Goal: Information Seeking & Learning: Learn about a topic

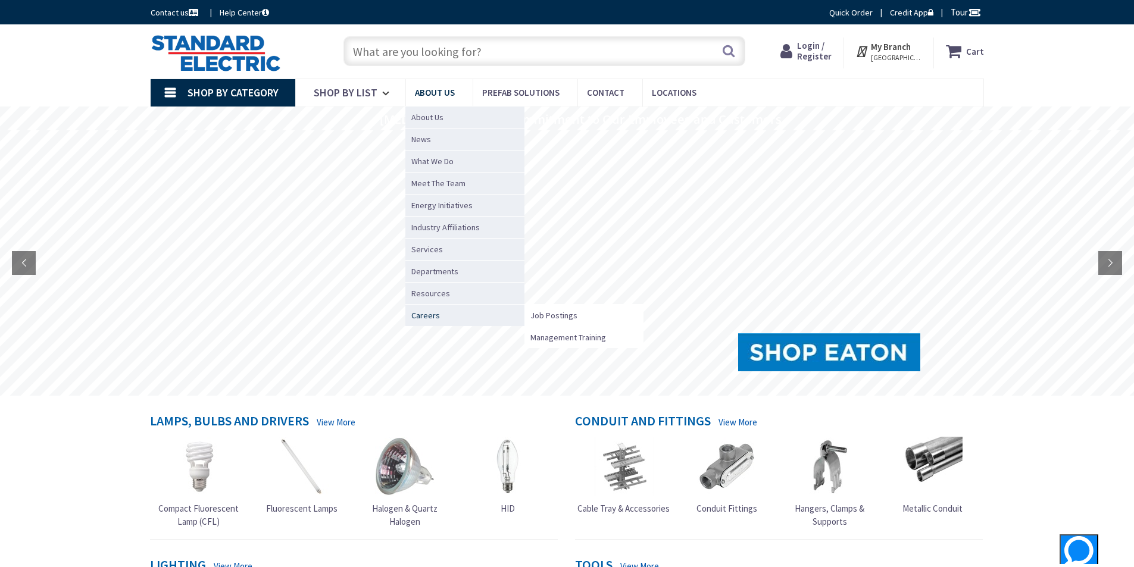
click at [411, 314] on span "Careers" at bounding box center [425, 316] width 29 height 12
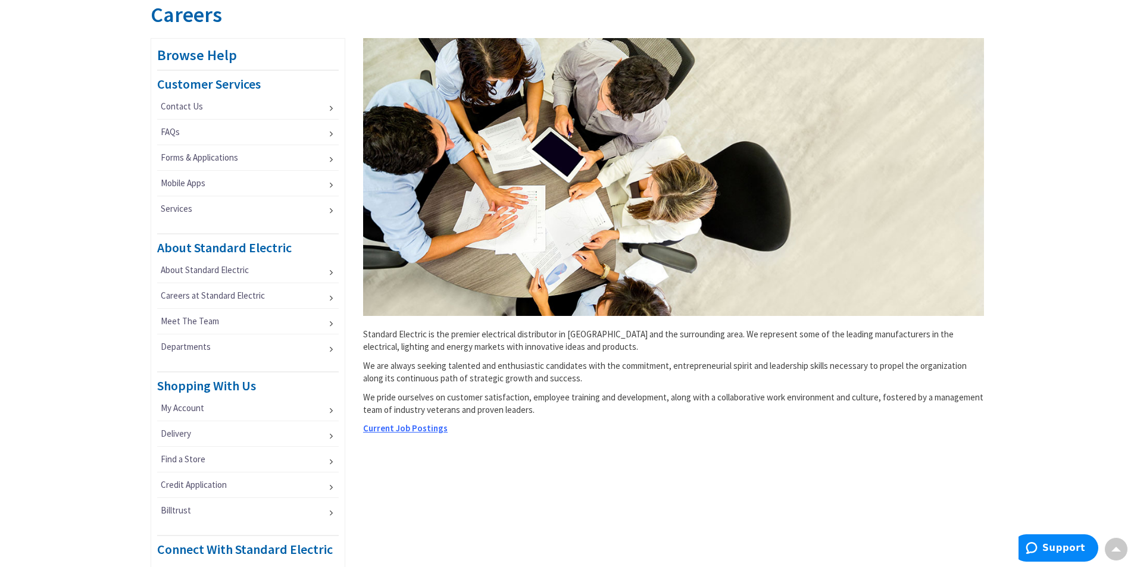
scroll to position [238, 0]
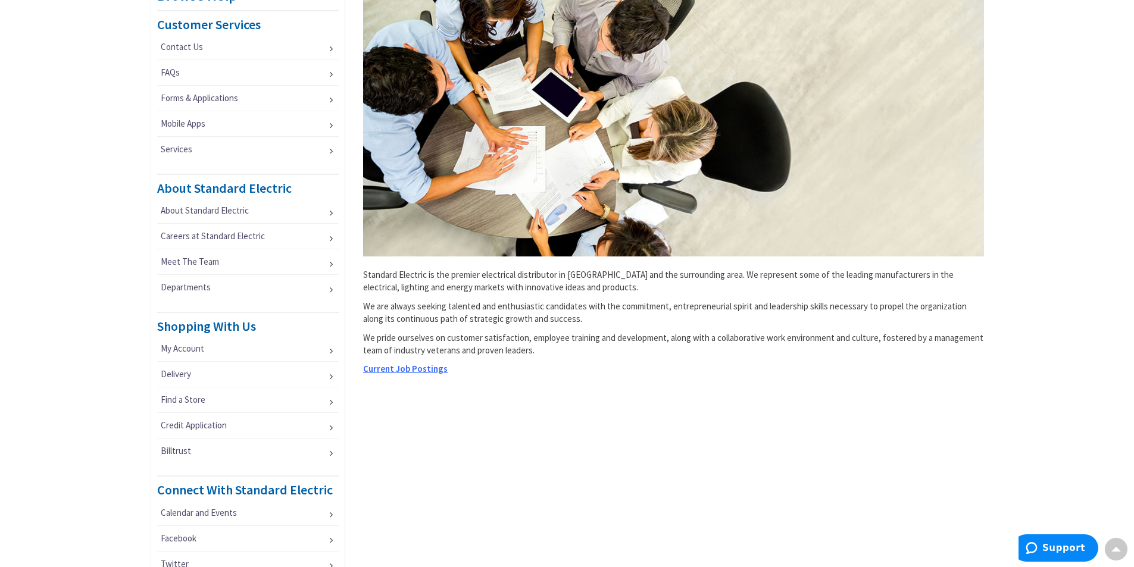
click at [416, 366] on span "Current Job Postings" at bounding box center [405, 368] width 85 height 11
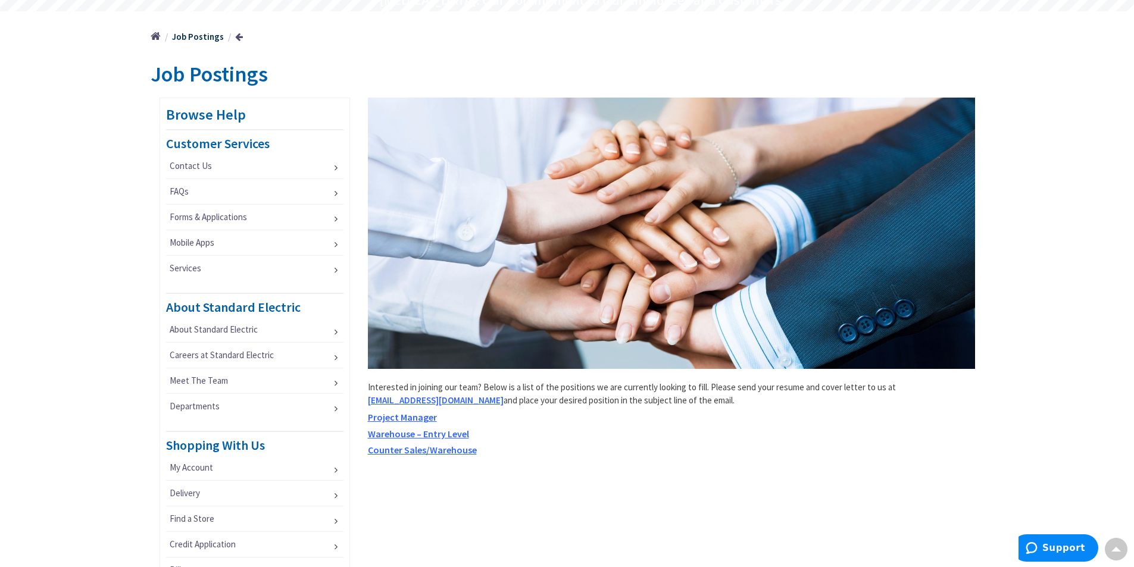
click at [410, 447] on span "Counter Sales/Warehouse" at bounding box center [422, 450] width 109 height 12
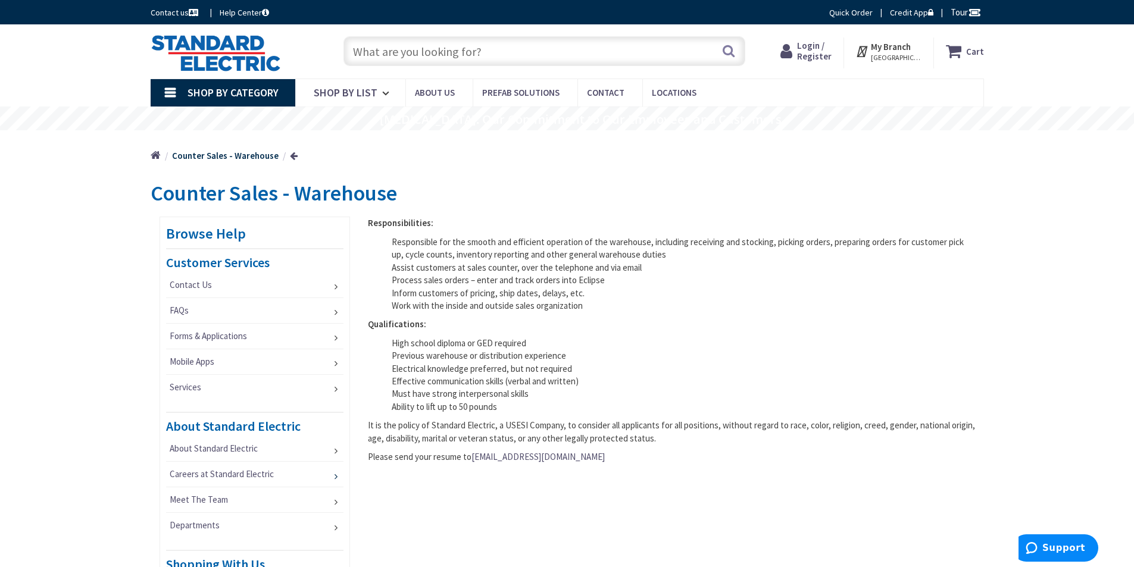
click at [265, 471] on link "Careers at Standard Electric" at bounding box center [254, 474] width 177 height 25
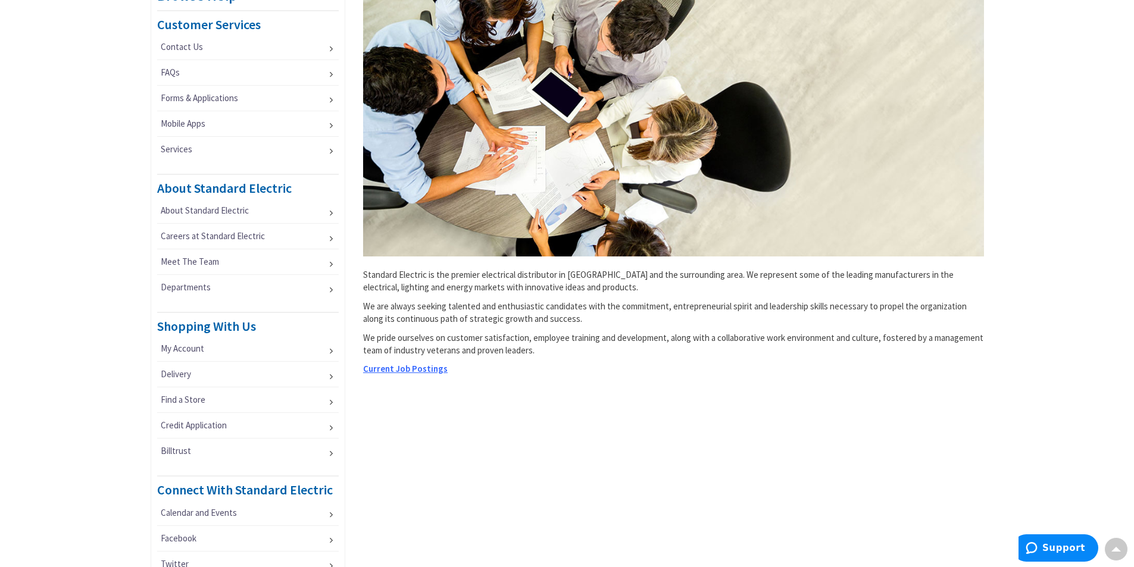
click at [413, 368] on span "Current Job Postings" at bounding box center [405, 368] width 85 height 11
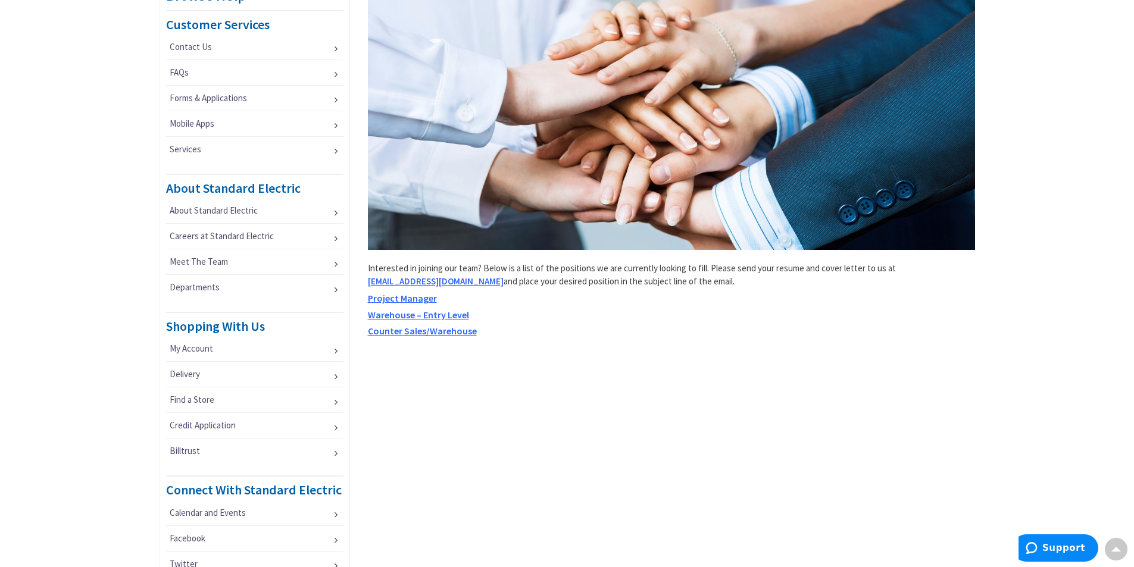
click at [431, 312] on span "Warehouse – Entry Level" at bounding box center [418, 315] width 101 height 12
click at [211, 208] on link "About Standard Electric" at bounding box center [254, 210] width 177 height 25
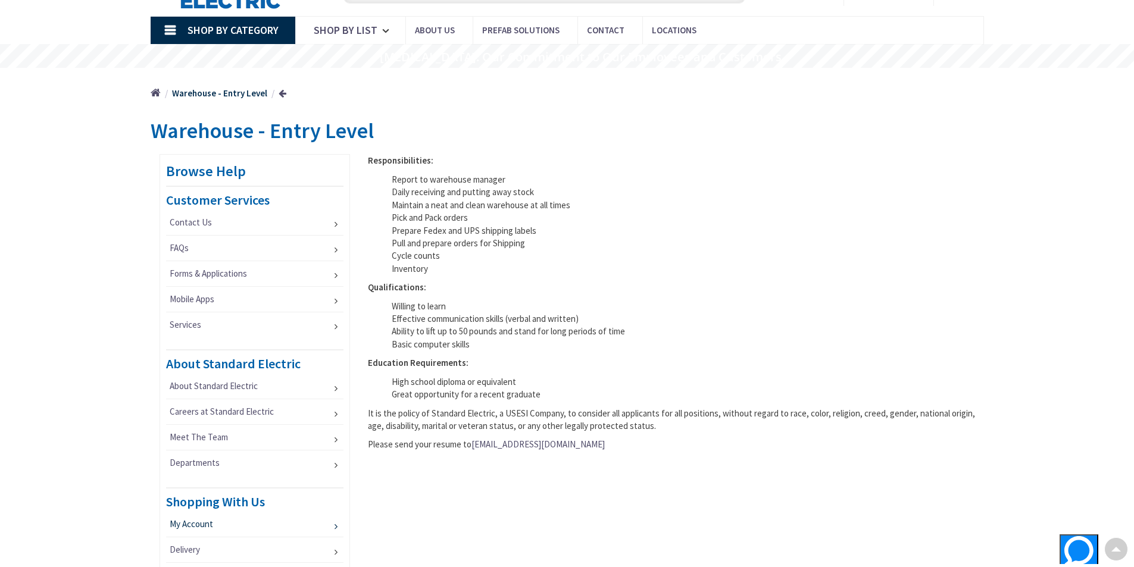
scroll to position [60, 0]
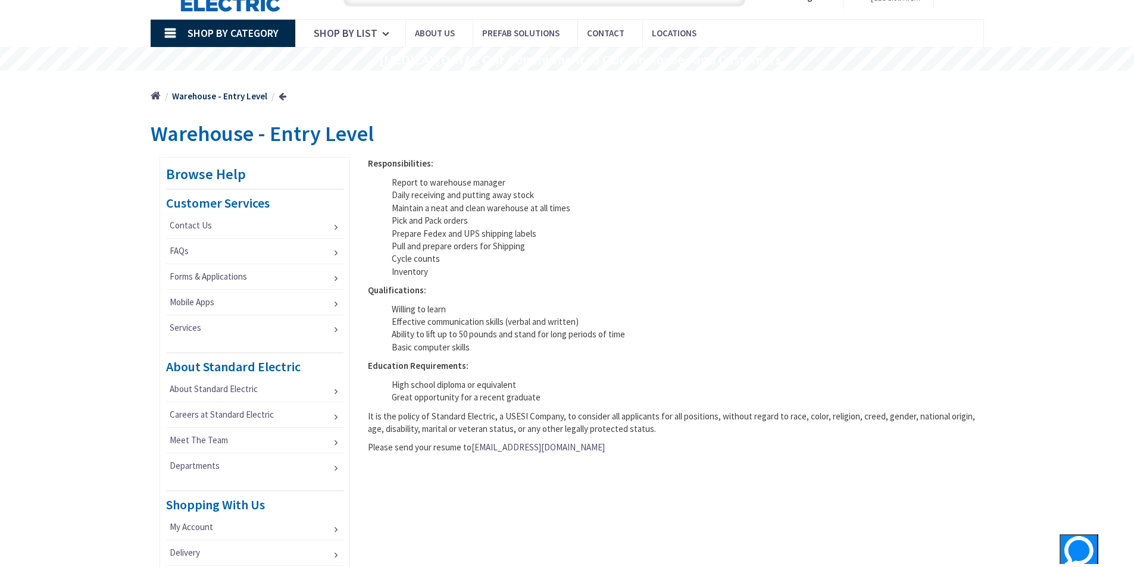
click at [280, 96] on link at bounding box center [283, 96] width 8 height 9
click at [280, 95] on link at bounding box center [283, 96] width 8 height 9
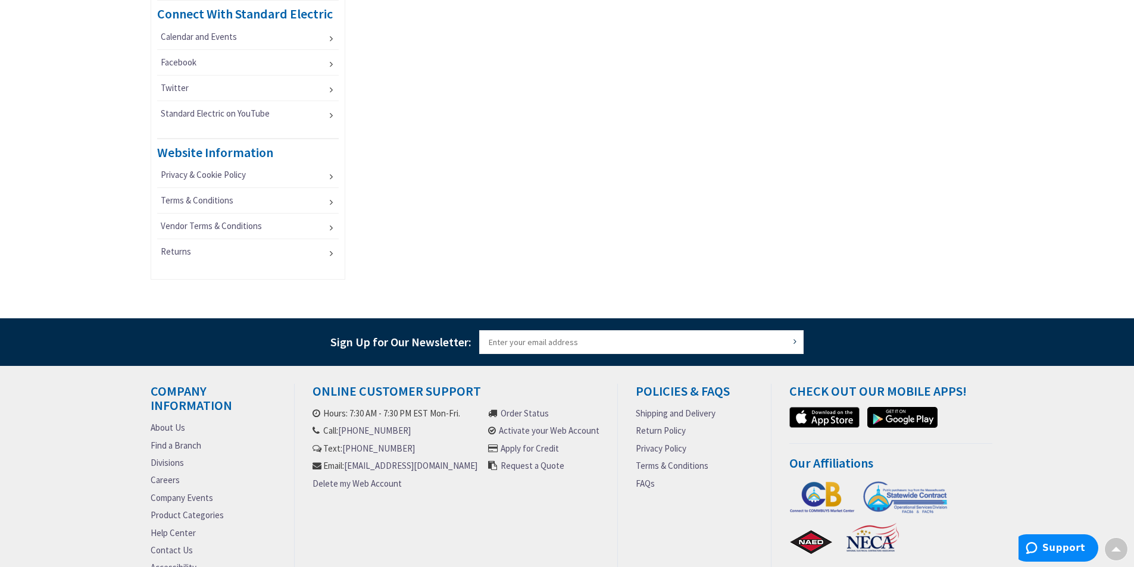
scroll to position [774, 0]
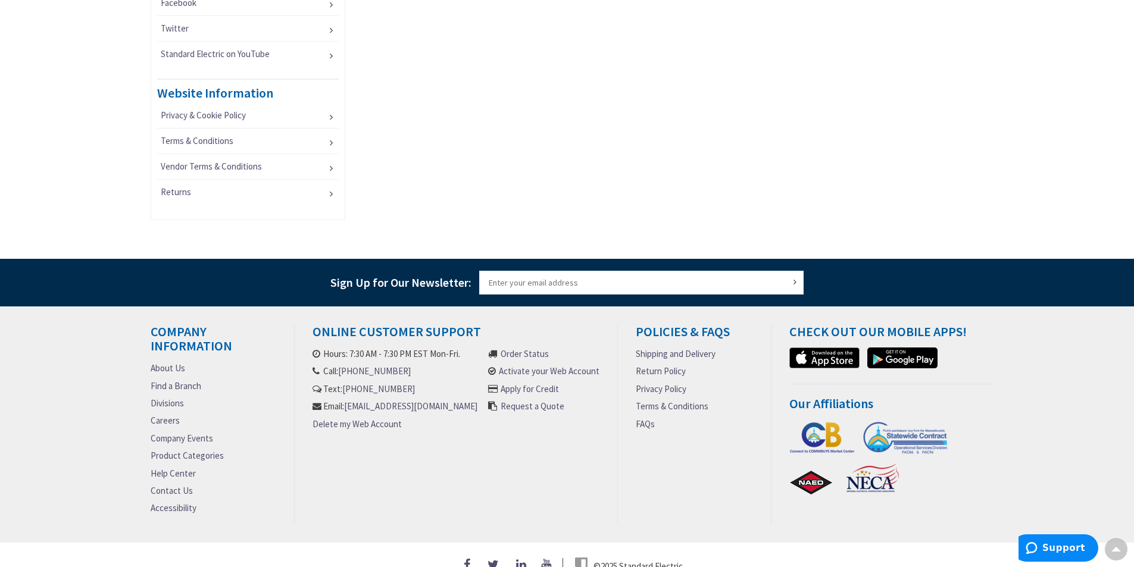
click at [178, 387] on link "Find a Branch" at bounding box center [176, 386] width 51 height 13
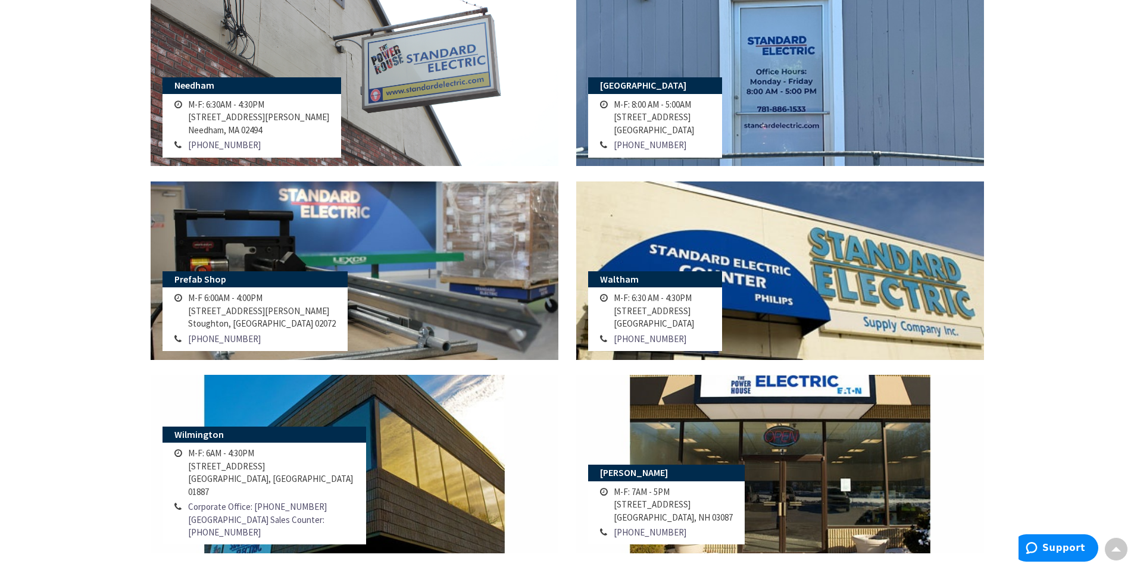
scroll to position [834, 0]
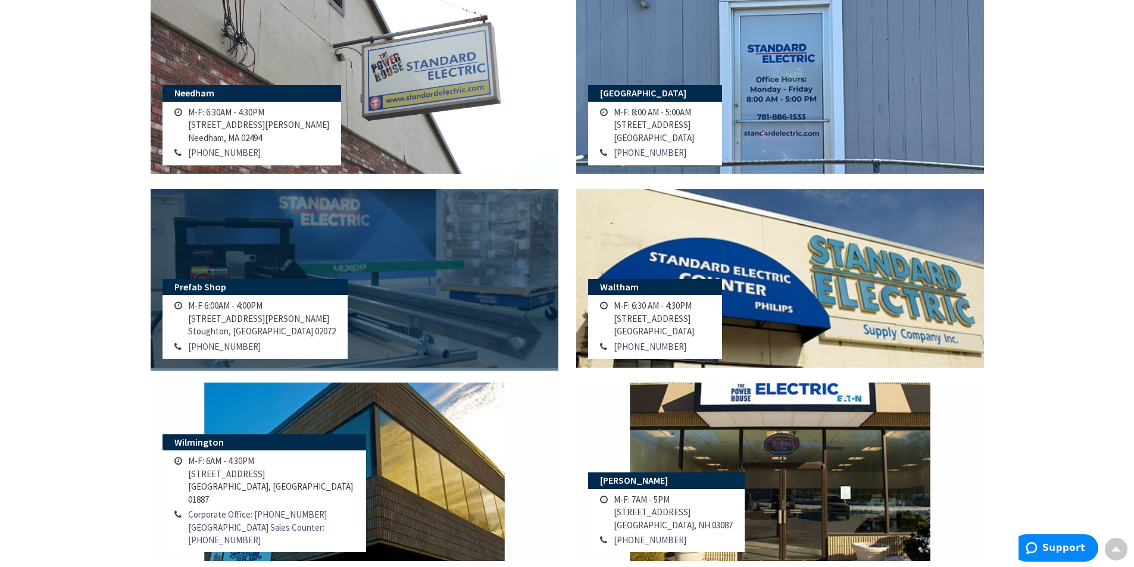
click at [378, 245] on link at bounding box center [355, 278] width 408 height 179
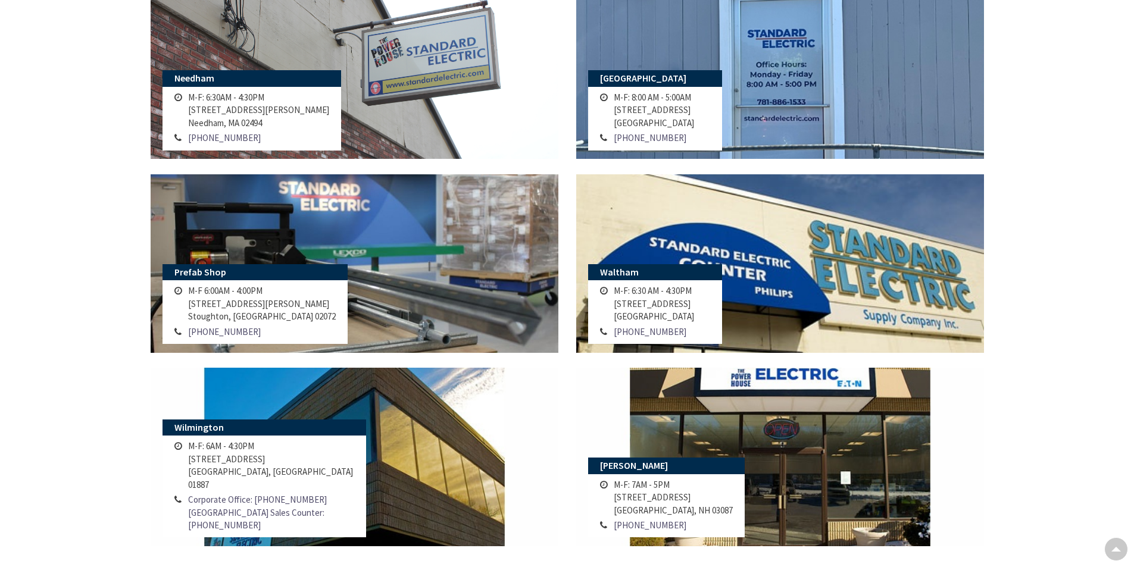
scroll to position [834, 0]
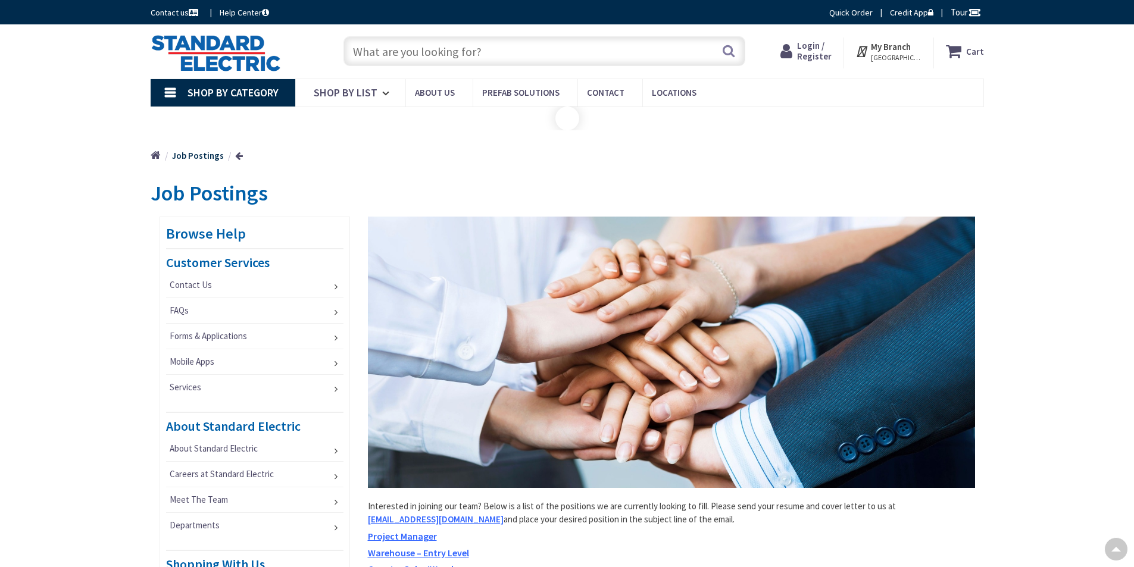
scroll to position [238, 0]
